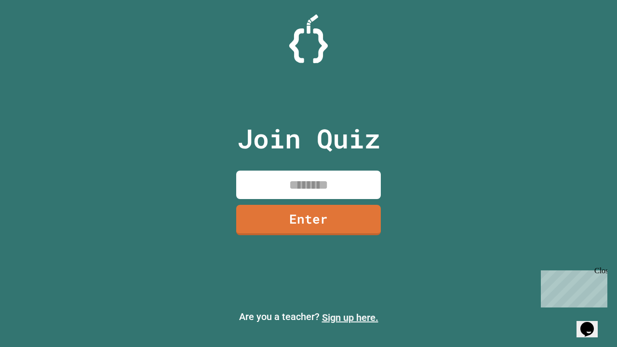
click at [350, 318] on link "Sign up here." at bounding box center [350, 318] width 56 height 12
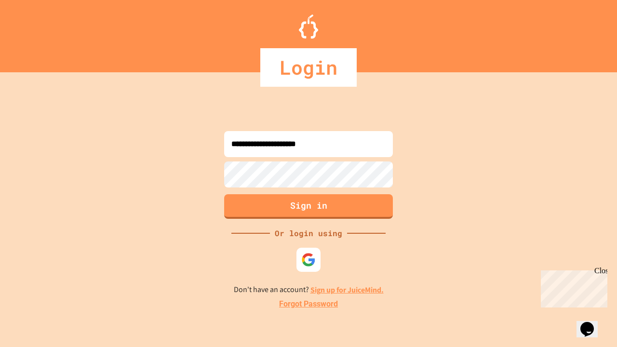
type input "**********"
